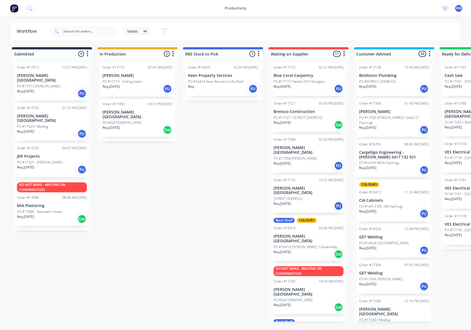
click at [231, 91] on div "Req. PU" at bounding box center [223, 88] width 70 height 9
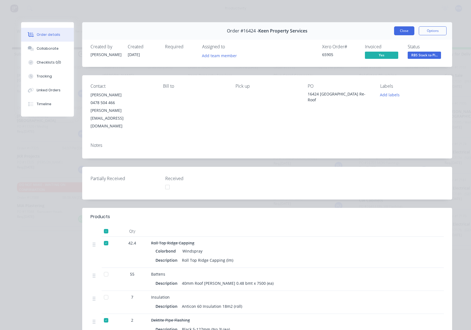
click at [403, 32] on button "Close" at bounding box center [404, 30] width 20 height 9
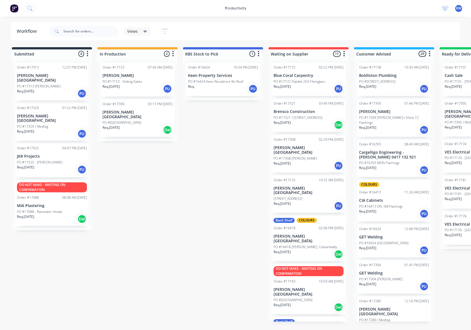
click at [138, 120] on p "PO #[GEOGRAPHIC_DATA]" at bounding box center [121, 122] width 39 height 5
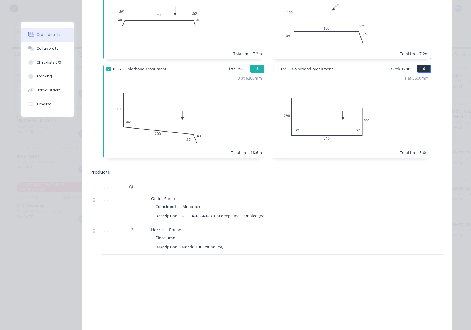
scroll to position [370, 0]
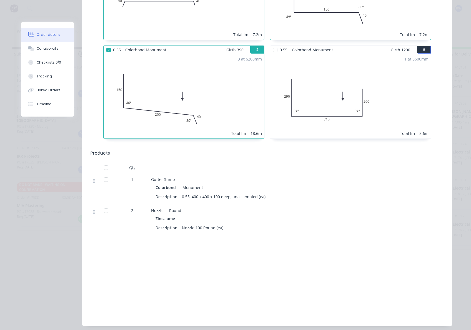
click at [101, 162] on div at bounding box center [106, 167] width 11 height 11
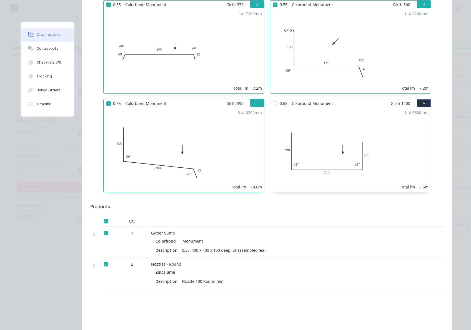
scroll to position [222, 0]
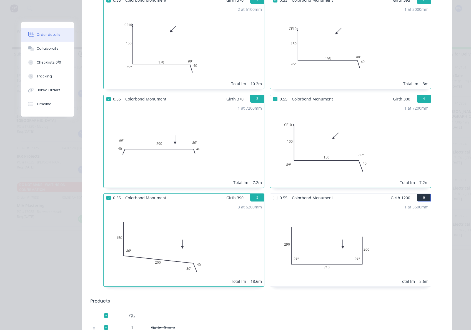
click at [272, 192] on div at bounding box center [275, 197] width 11 height 11
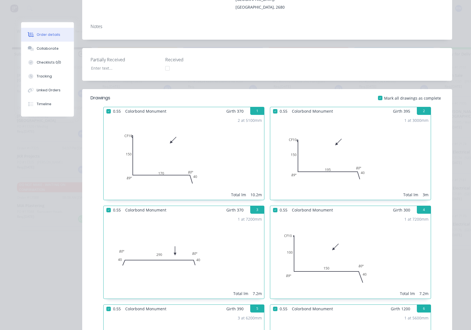
scroll to position [0, 0]
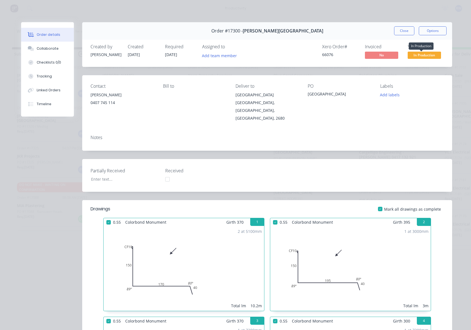
click at [420, 55] on span "In Production" at bounding box center [424, 55] width 33 height 7
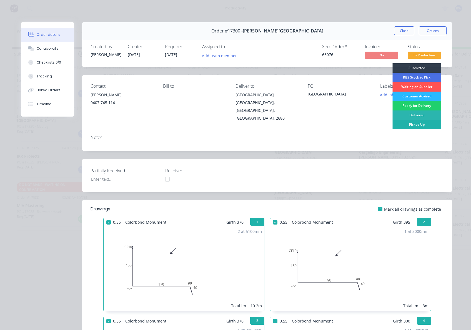
click at [409, 126] on div "Picked Up" at bounding box center [416, 124] width 49 height 9
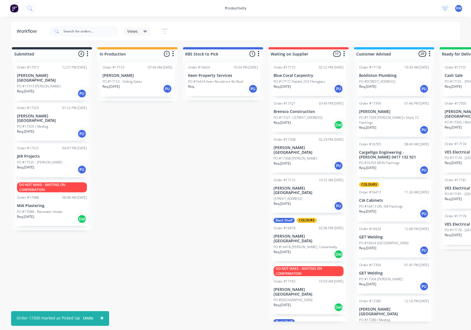
click at [49, 89] on div "Req. [DATE] PU" at bounding box center [52, 93] width 70 height 9
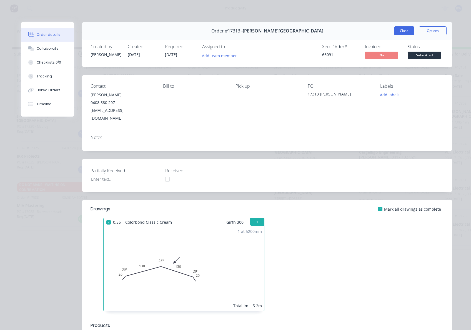
click at [407, 34] on button "Close" at bounding box center [404, 30] width 20 height 9
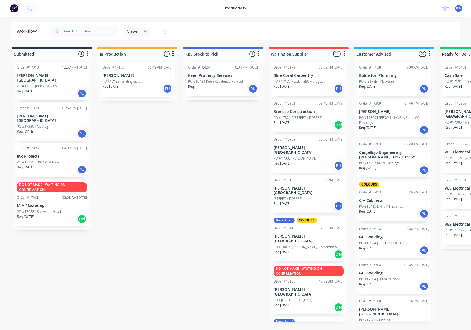
click at [49, 124] on div "PO #17320 / Medlog" at bounding box center [52, 126] width 70 height 5
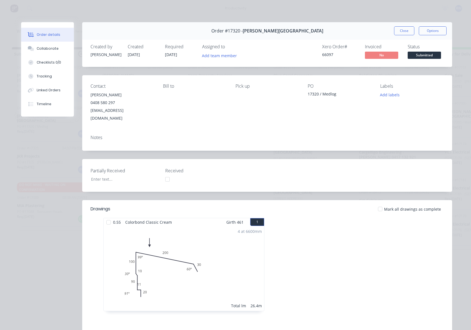
click at [379, 204] on div at bounding box center [380, 209] width 11 height 11
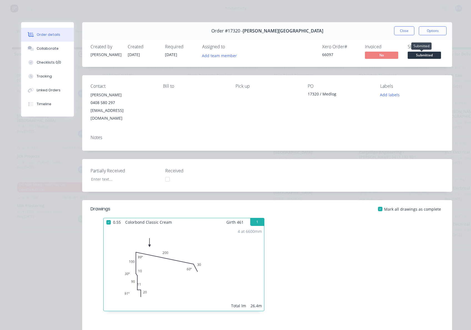
click at [409, 53] on span "Submitted" at bounding box center [424, 55] width 33 height 7
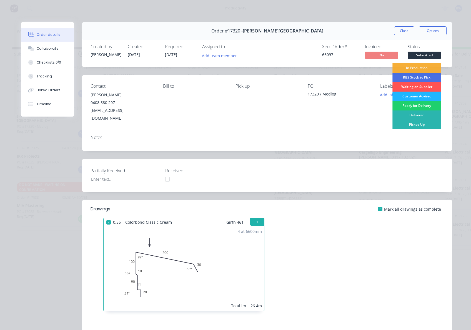
click at [412, 96] on div "Customer Advised" at bounding box center [416, 96] width 49 height 9
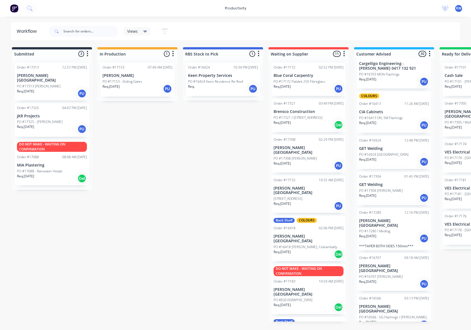
scroll to position [185, 0]
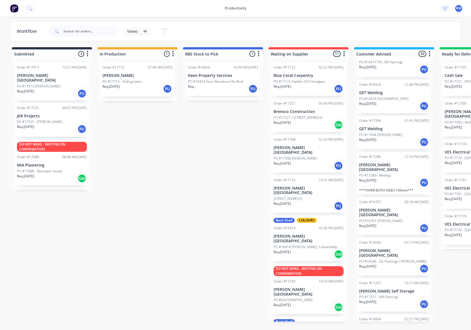
click at [386, 178] on div "Req. [DATE] PU" at bounding box center [394, 182] width 70 height 9
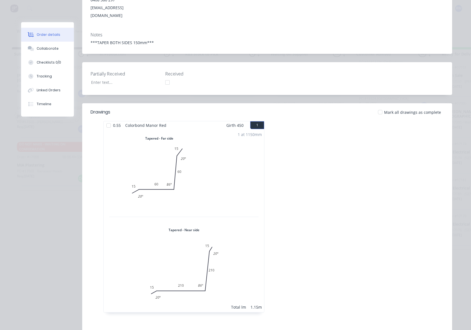
scroll to position [111, 0]
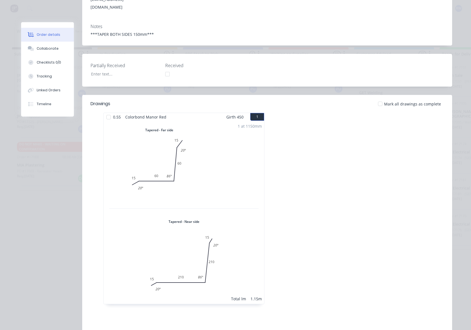
click at [107, 112] on div at bounding box center [108, 117] width 11 height 11
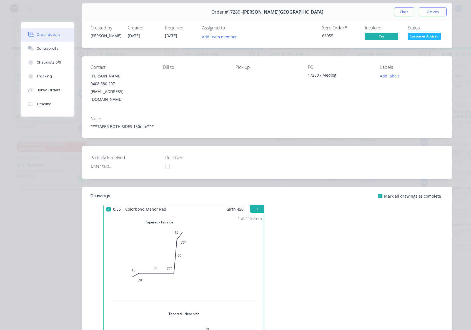
scroll to position [0, 0]
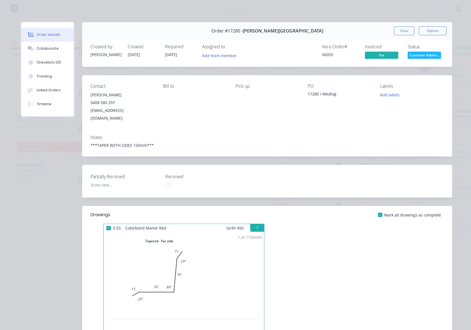
click at [390, 29] on div "Order #17280 - [PERSON_NAME][GEOGRAPHIC_DATA] Close Options" at bounding box center [267, 30] width 370 height 17
click at [399, 30] on button "Close" at bounding box center [404, 30] width 20 height 9
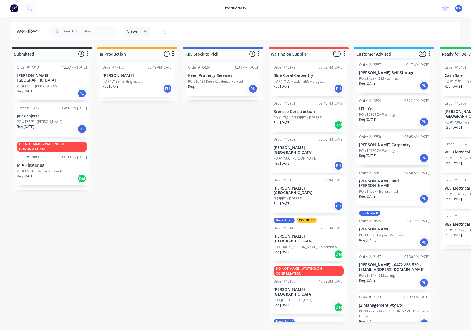
scroll to position [444, 0]
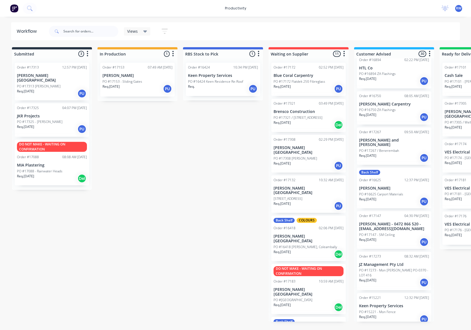
click at [390, 232] on p "PO #17147 - SM Ceiling" at bounding box center [377, 234] width 36 height 5
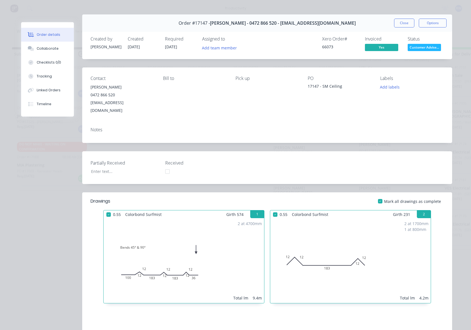
scroll to position [0, 0]
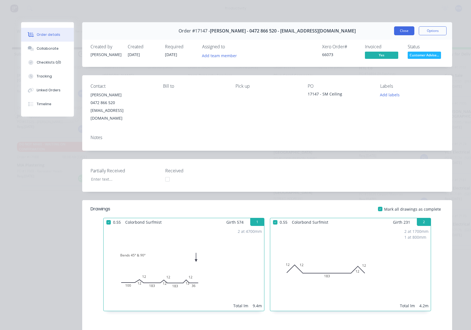
click at [405, 34] on button "Close" at bounding box center [404, 30] width 20 height 9
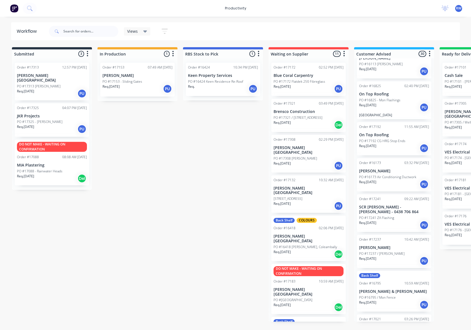
scroll to position [871, 0]
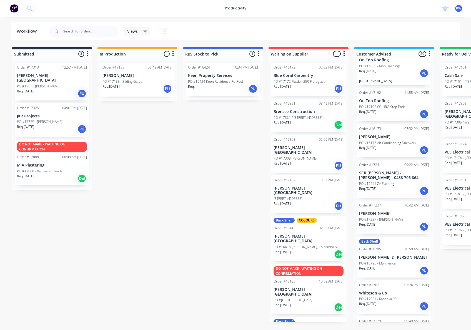
click at [394, 302] on div "Req. [DATE] PU" at bounding box center [394, 306] width 70 height 9
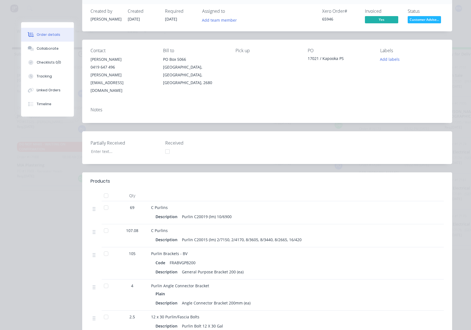
scroll to position [0, 0]
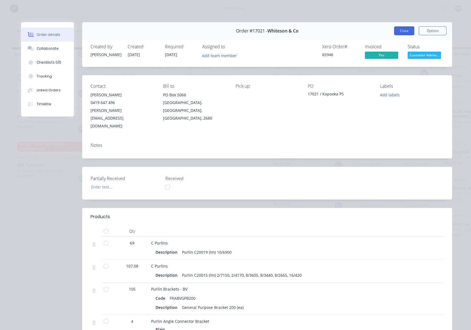
click at [403, 32] on button "Close" at bounding box center [404, 30] width 20 height 9
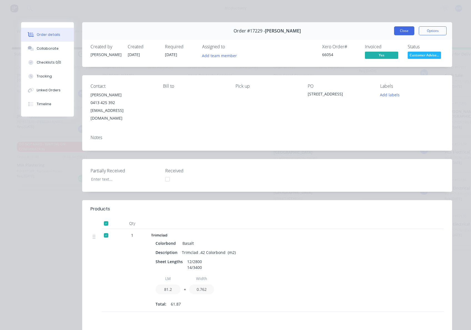
click at [402, 30] on button "Close" at bounding box center [404, 30] width 20 height 9
